Goal: Navigation & Orientation: Go to known website

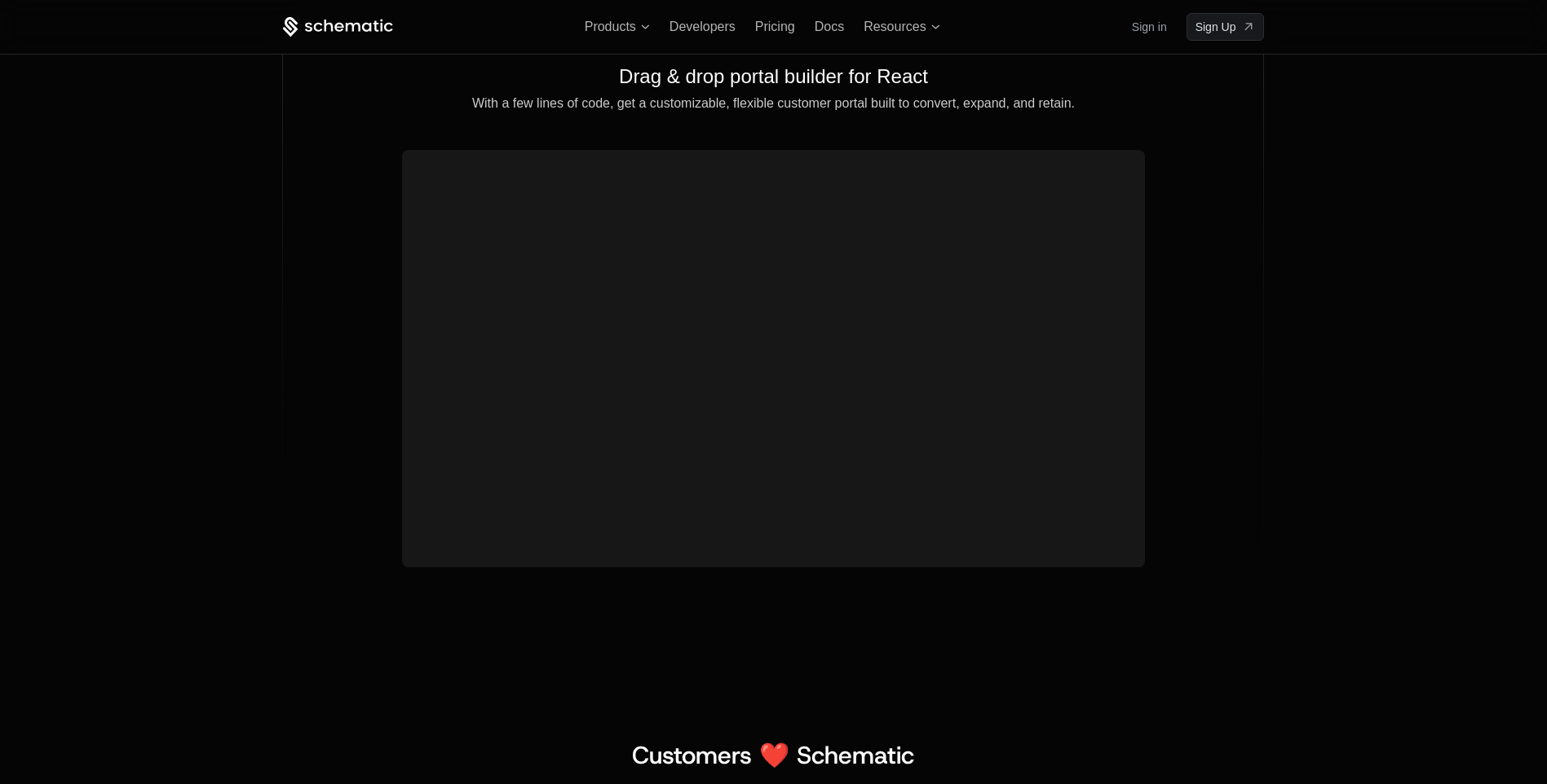
scroll to position [5381, 0]
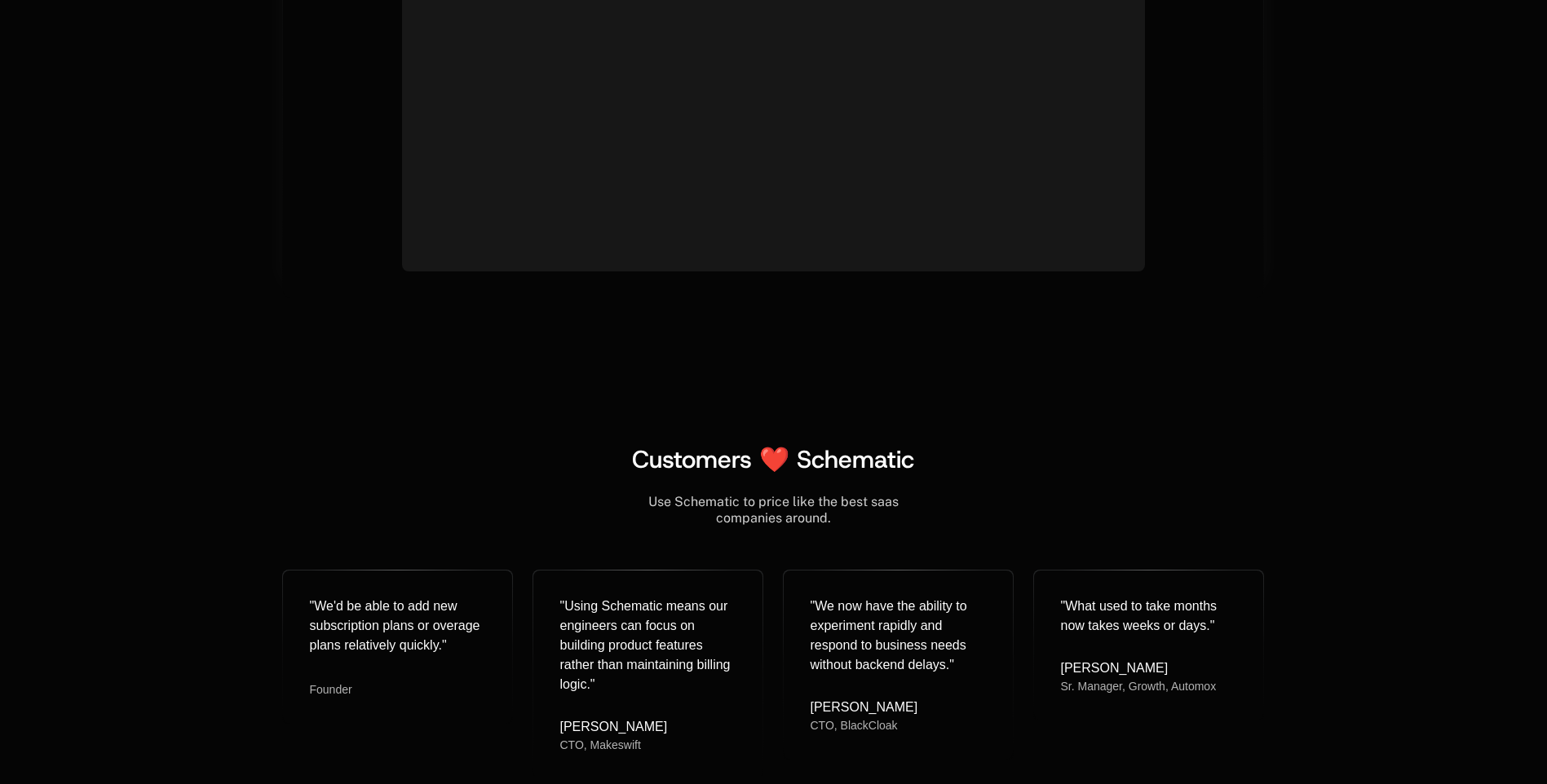
scroll to position [6359, 0]
